Goal: Task Accomplishment & Management: Use online tool/utility

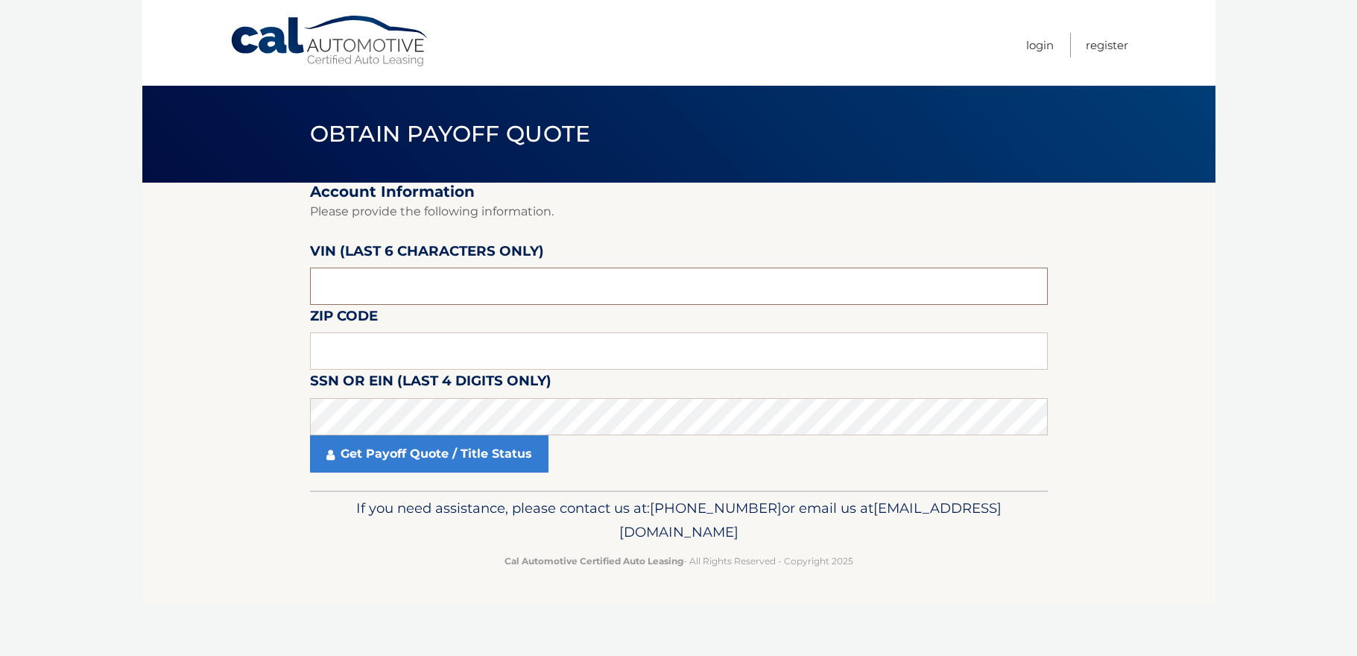
click at [822, 294] on input "text" at bounding box center [679, 285] width 738 height 37
type input "167160"
click at [544, 354] on input "text" at bounding box center [679, 350] width 738 height 37
type input "11746"
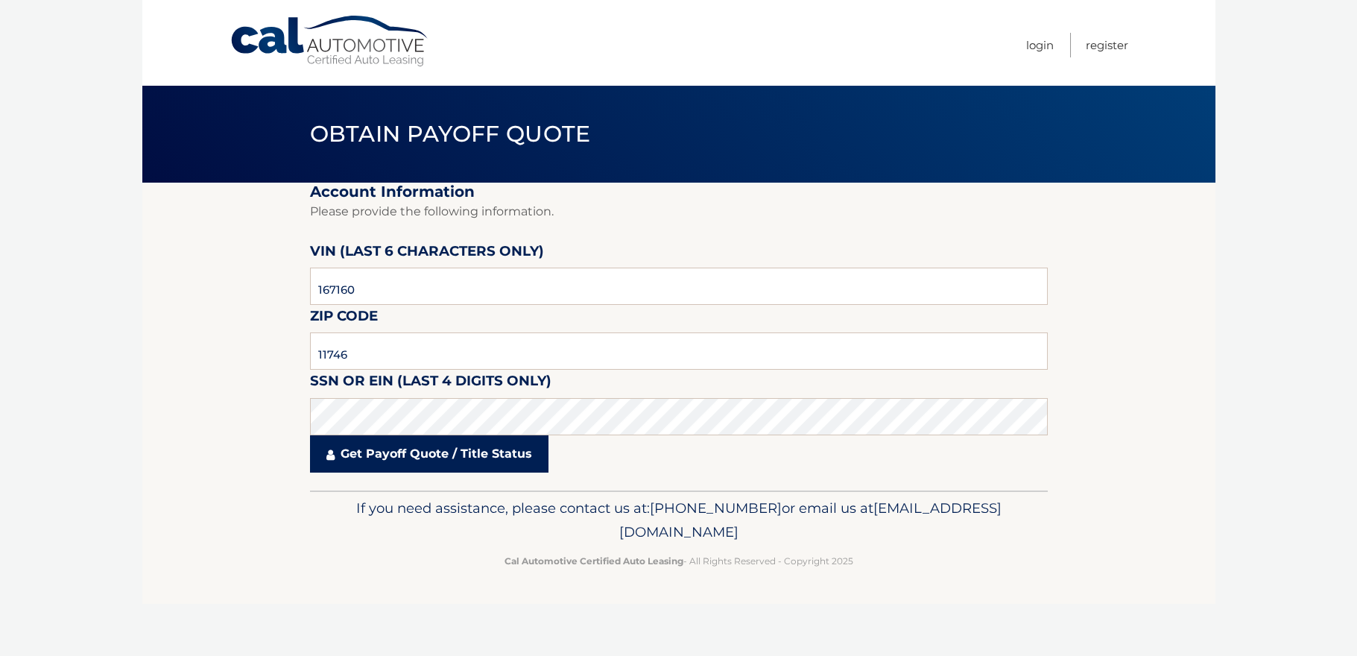
click at [496, 454] on link "Get Payoff Quote / Title Status" at bounding box center [429, 453] width 238 height 37
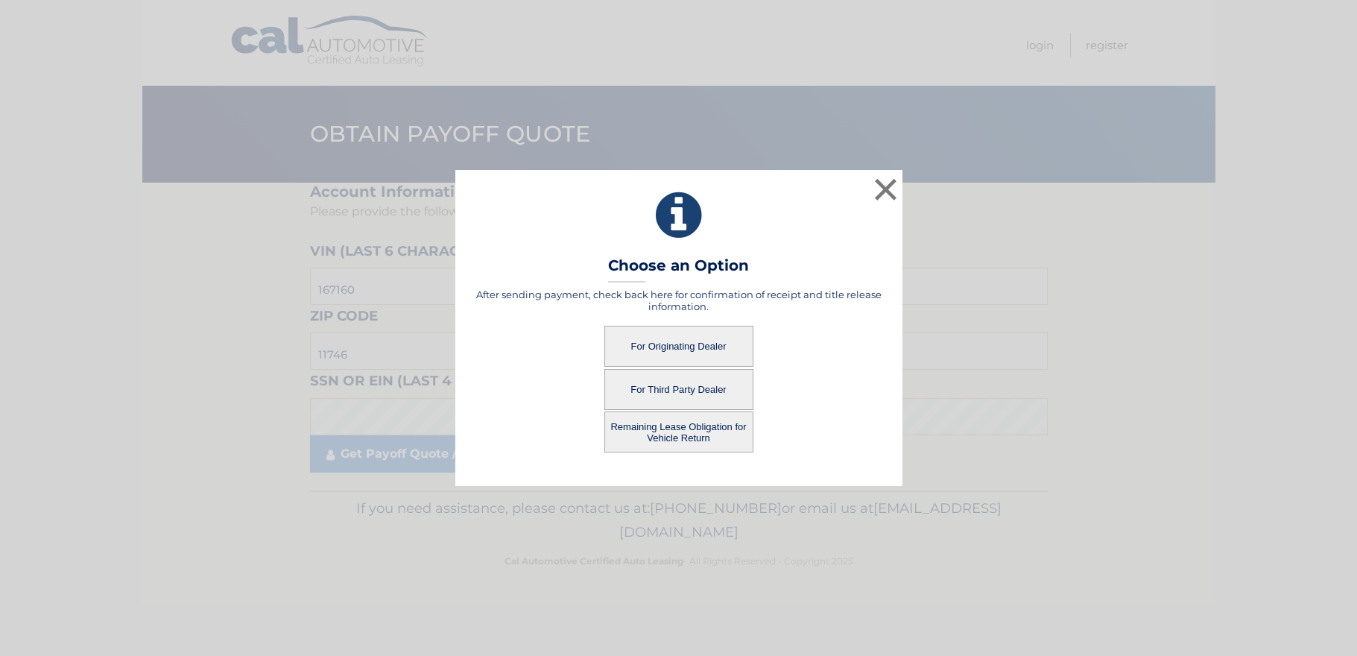
drag, startPoint x: 680, startPoint y: 348, endPoint x: 711, endPoint y: 332, distance: 34.3
click at [711, 332] on button "For Originating Dealer" at bounding box center [678, 346] width 149 height 41
click at [691, 340] on button "For Originating Dealer" at bounding box center [678, 346] width 149 height 41
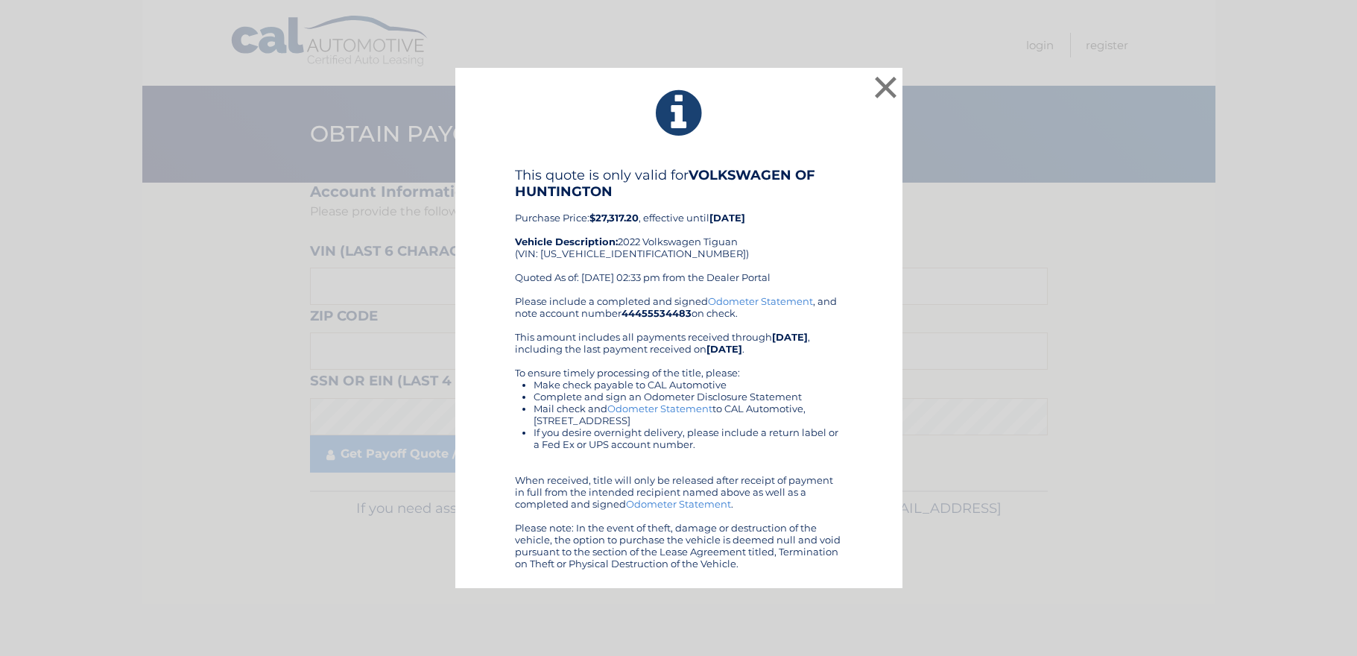
click at [613, 252] on div "This quote is only valid for VOLKSWAGEN OF HUNTINGTON Purchase Price: $27,317.2…" at bounding box center [679, 231] width 328 height 128
copy div "[US_VEHICLE_IDENTIFICATION_NUMBER]"
